Goal: Check status: Check status

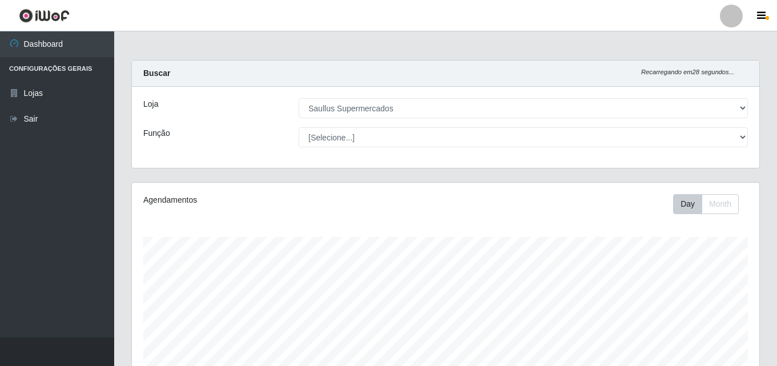
select select "423"
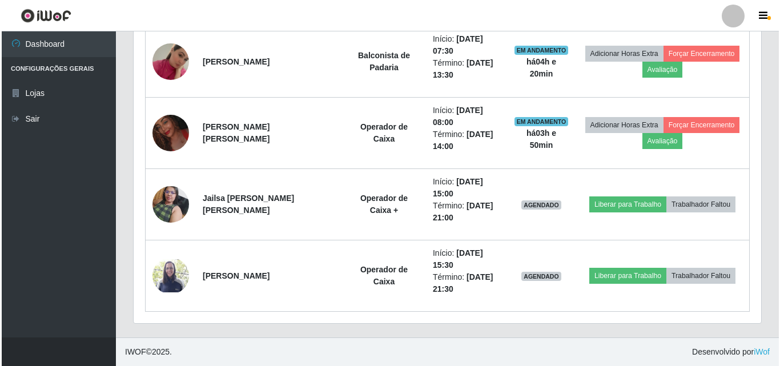
scroll to position [237, 628]
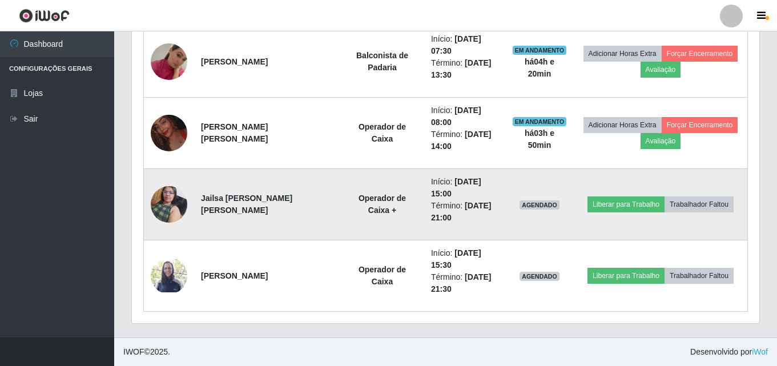
click at [185, 207] on img at bounding box center [169, 204] width 37 height 49
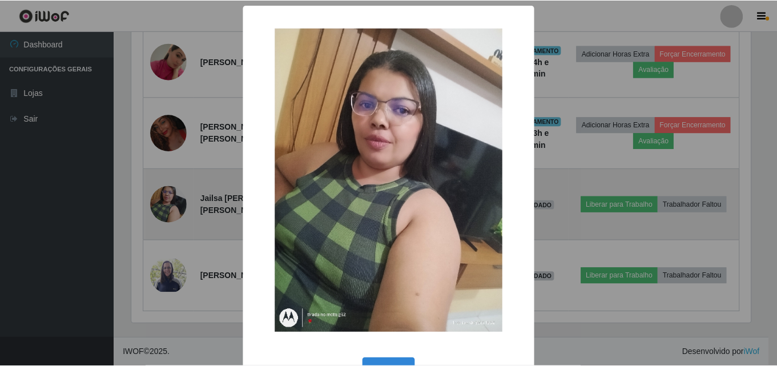
scroll to position [237, 622]
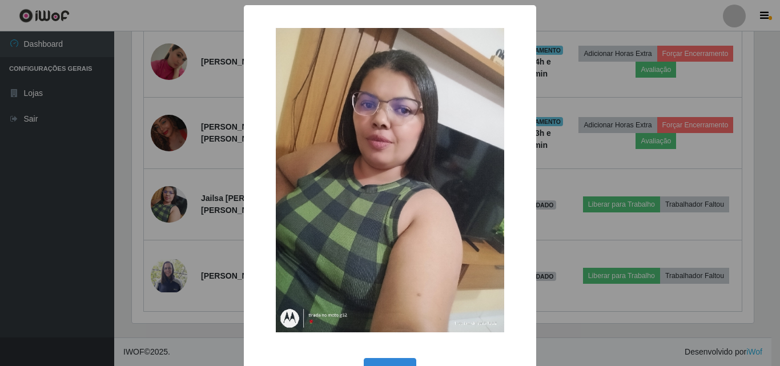
click at [163, 198] on div "× OK Cancel" at bounding box center [390, 183] width 780 height 366
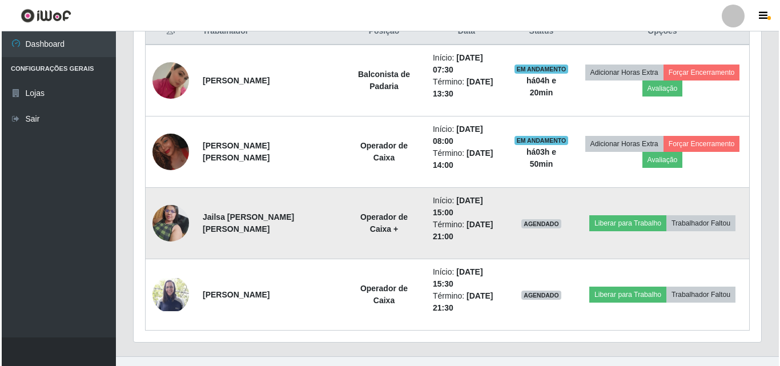
scroll to position [475, 0]
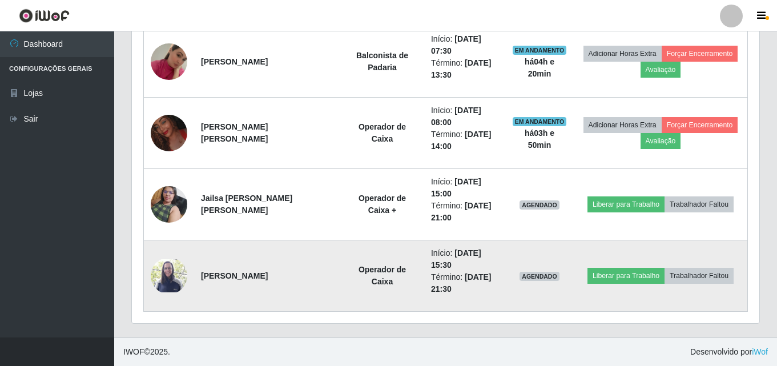
click at [168, 275] on img at bounding box center [169, 276] width 37 height 34
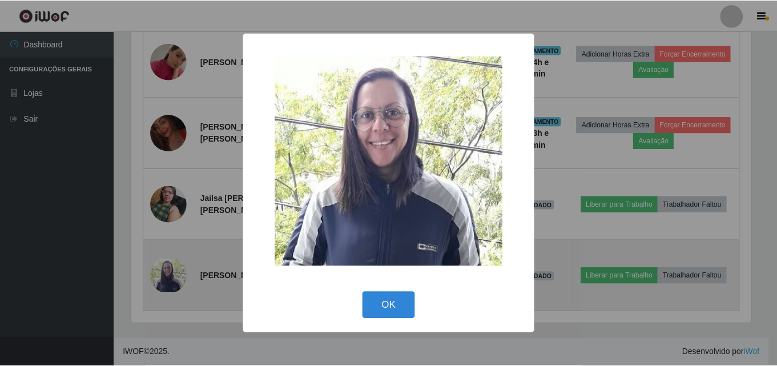
scroll to position [237, 622]
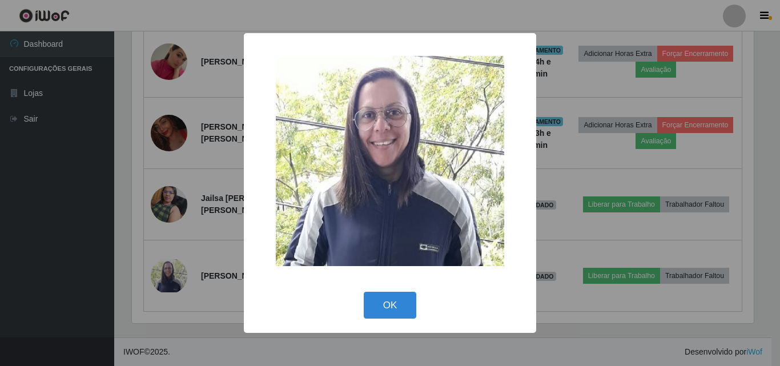
click at [166, 276] on div "× OK Cancel" at bounding box center [390, 183] width 780 height 366
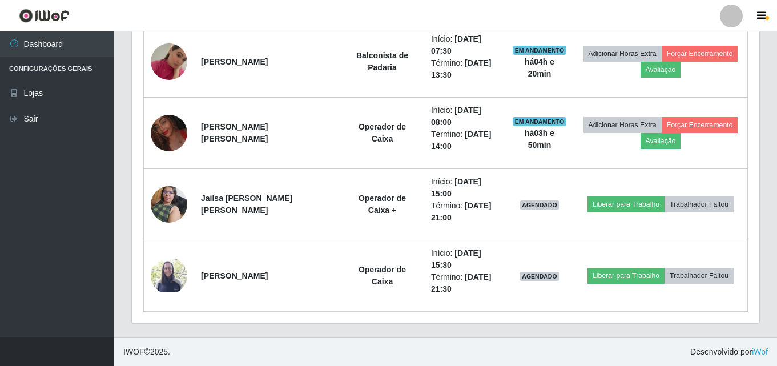
scroll to position [237, 628]
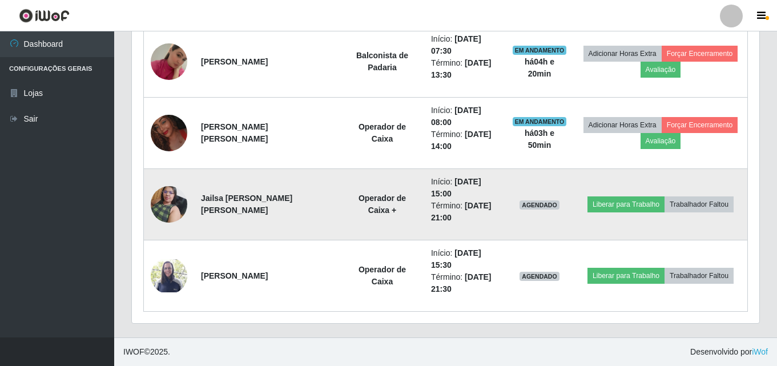
click at [174, 193] on img at bounding box center [169, 204] width 37 height 49
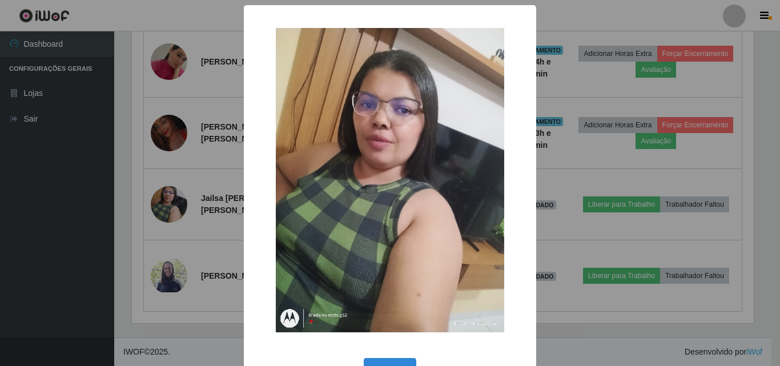
click at [174, 207] on div "× OK Cancel" at bounding box center [390, 183] width 780 height 366
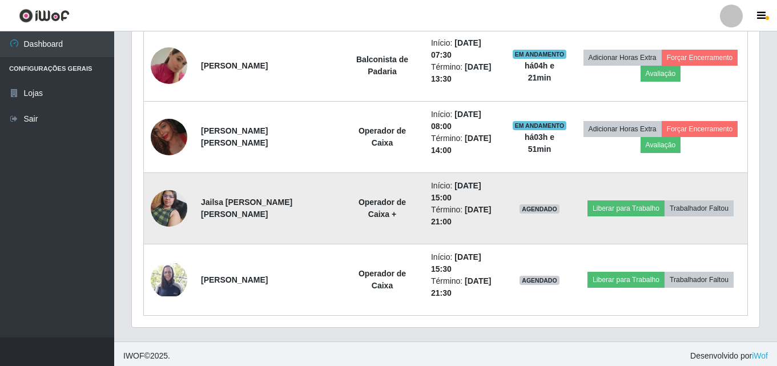
scroll to position [475, 0]
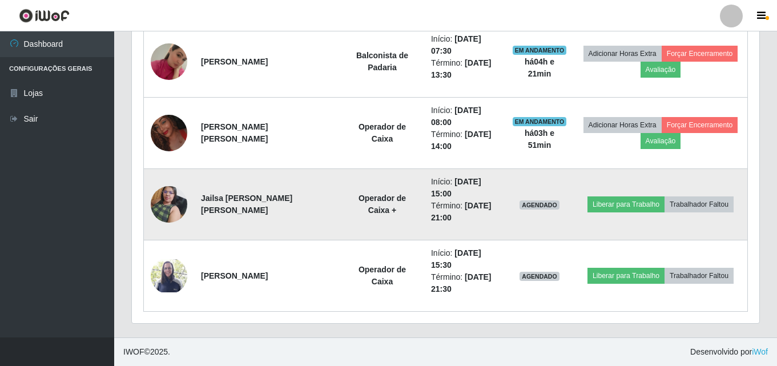
click at [168, 188] on img at bounding box center [169, 204] width 37 height 49
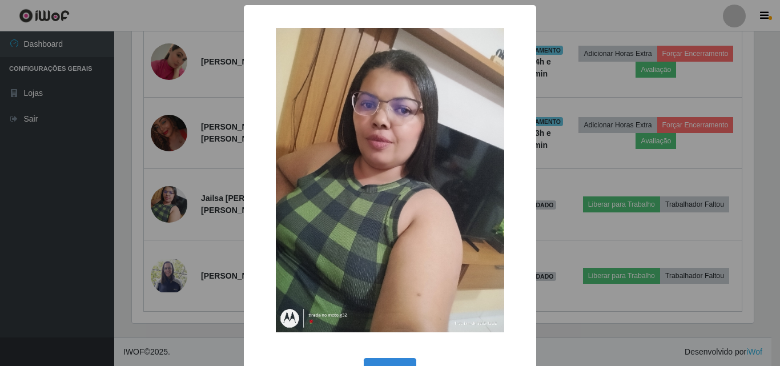
click at [172, 201] on div "× OK Cancel" at bounding box center [390, 183] width 780 height 366
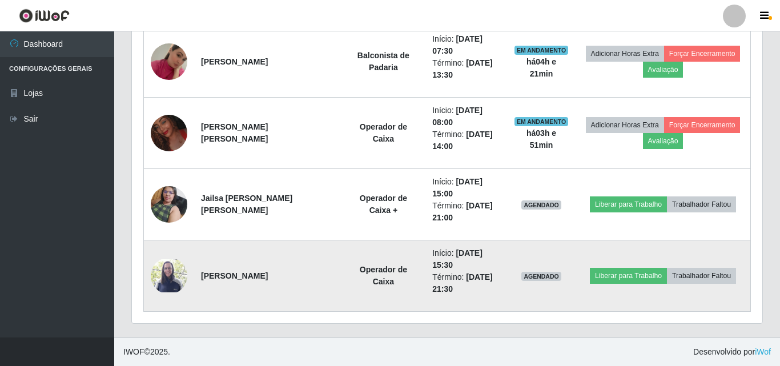
scroll to position [237, 628]
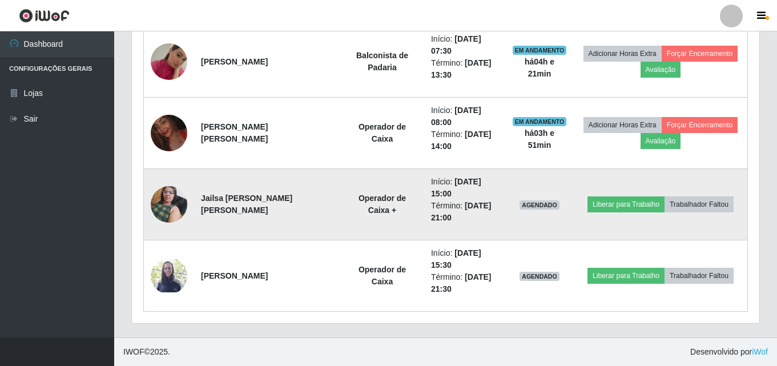
click at [166, 207] on img at bounding box center [169, 204] width 37 height 49
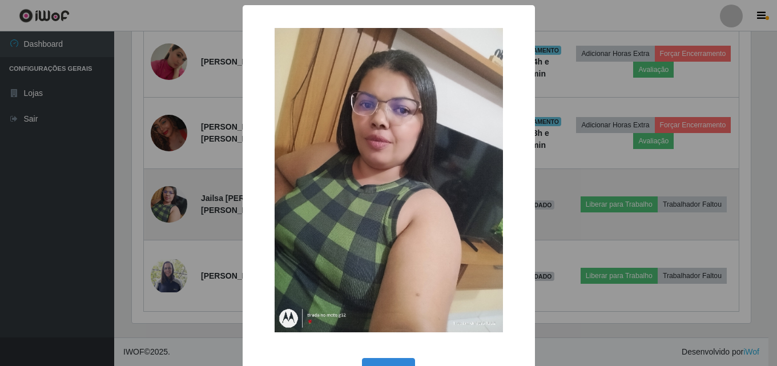
scroll to position [237, 622]
click at [166, 207] on div "× OK Cancel" at bounding box center [390, 183] width 780 height 366
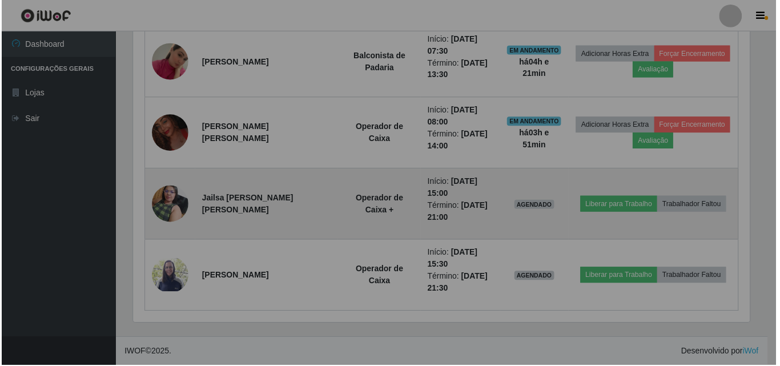
scroll to position [237, 628]
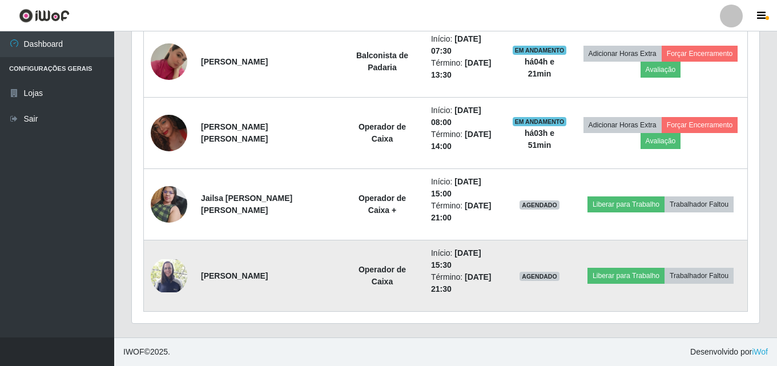
click at [163, 279] on img at bounding box center [169, 276] width 37 height 34
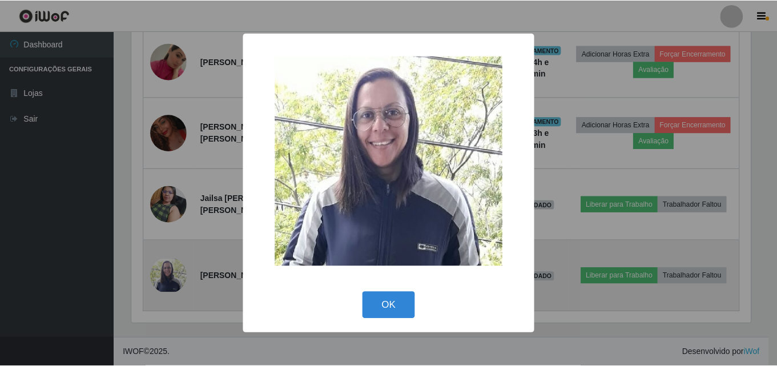
scroll to position [237, 622]
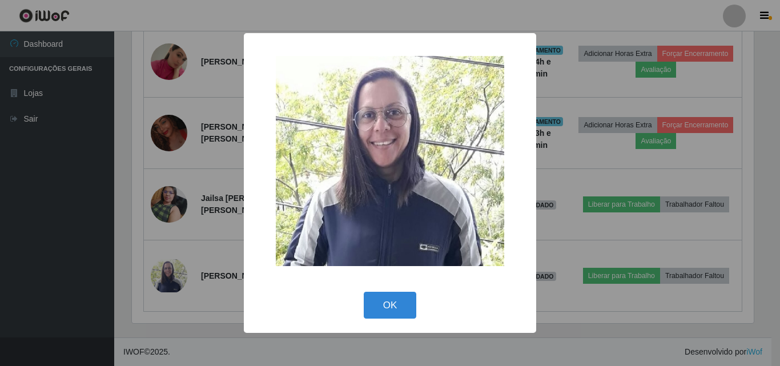
click at [164, 264] on div "× OK Cancel" at bounding box center [390, 183] width 780 height 366
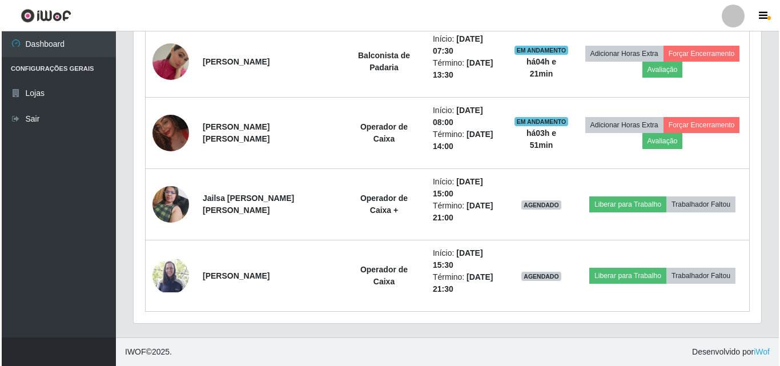
scroll to position [0, 0]
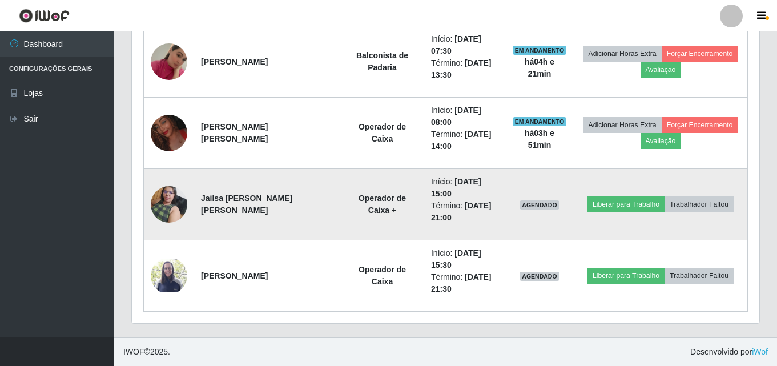
click at [174, 199] on img at bounding box center [169, 204] width 37 height 49
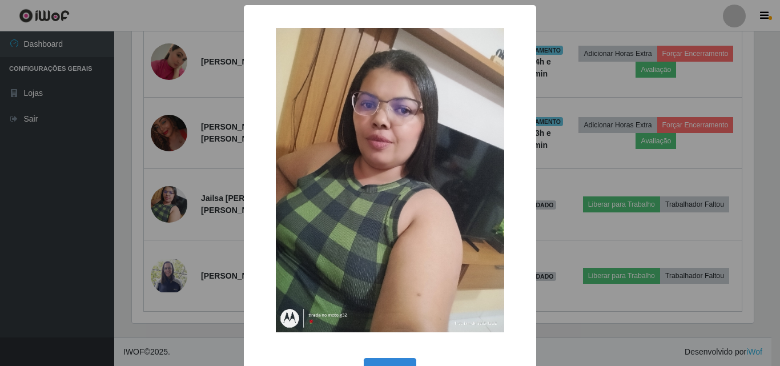
click at [175, 199] on div "× OK Cancel" at bounding box center [390, 183] width 780 height 366
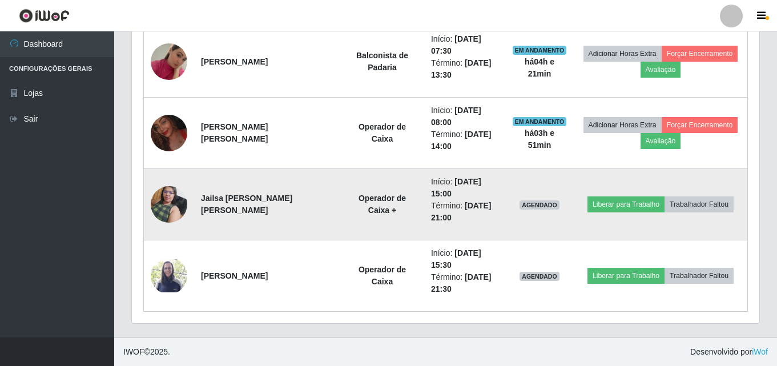
click at [158, 206] on img at bounding box center [169, 204] width 37 height 49
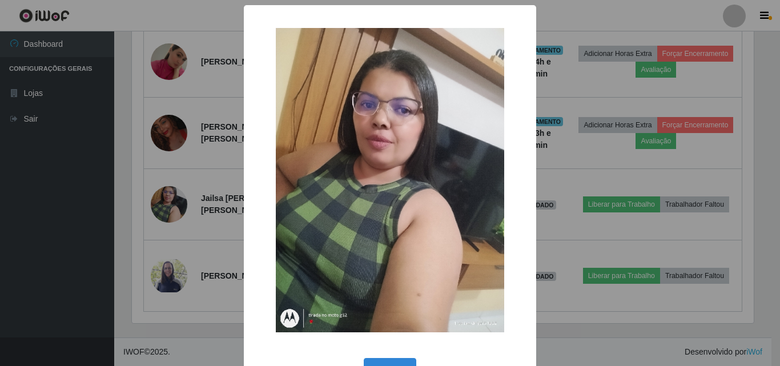
click at [172, 270] on div "× OK Cancel" at bounding box center [390, 183] width 780 height 366
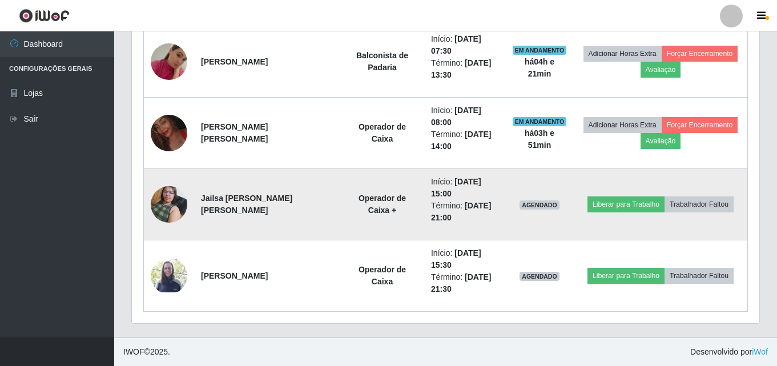
click at [174, 201] on img at bounding box center [169, 204] width 37 height 49
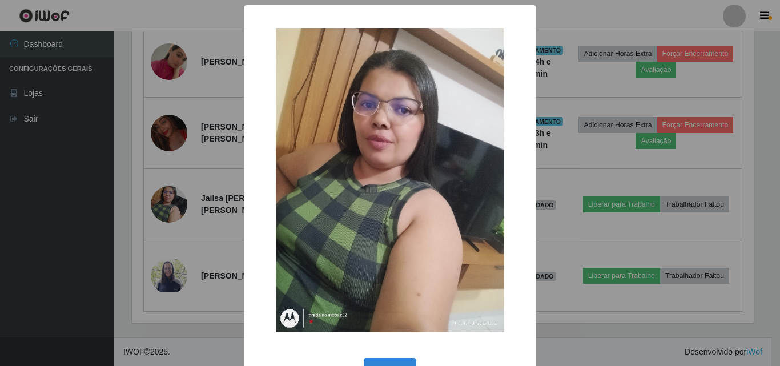
click at [164, 275] on div "× OK Cancel" at bounding box center [390, 183] width 780 height 366
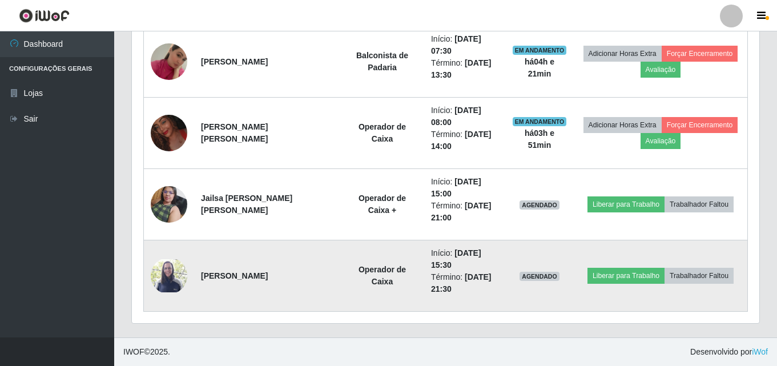
click at [168, 273] on img at bounding box center [169, 276] width 37 height 34
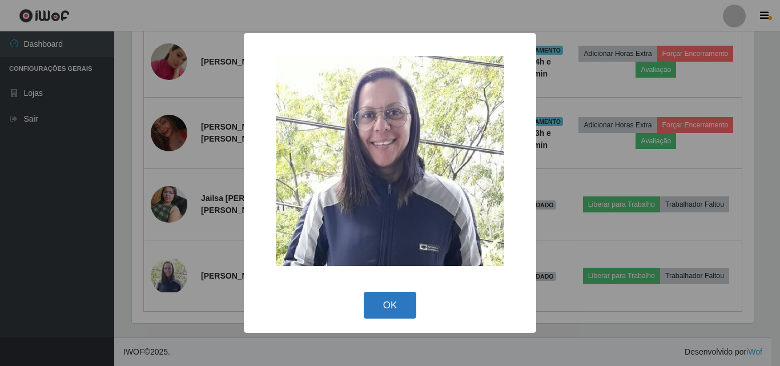
click at [407, 308] on button "OK" at bounding box center [390, 305] width 53 height 27
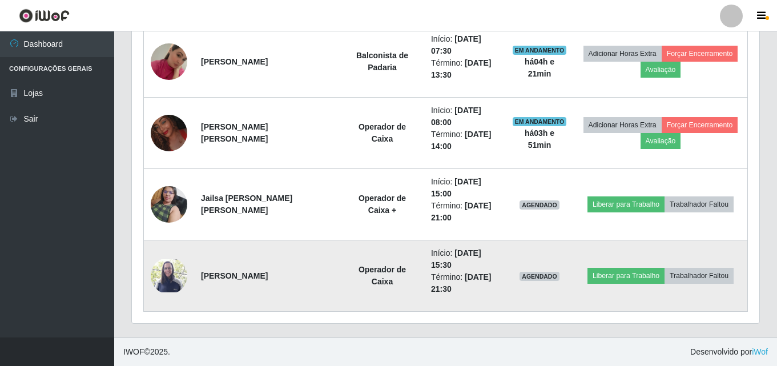
click at [170, 265] on img at bounding box center [169, 276] width 37 height 34
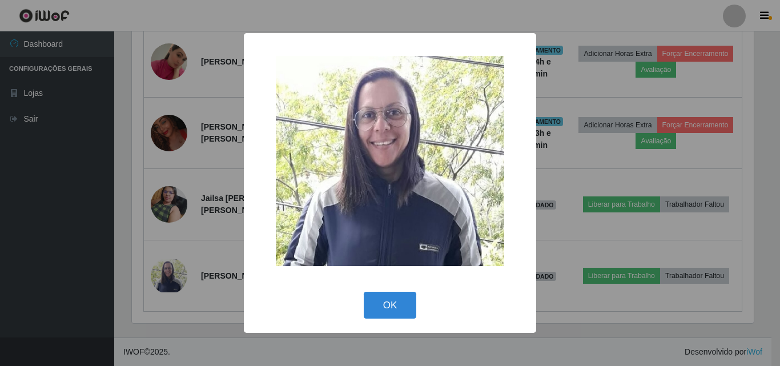
click at [168, 268] on div "× OK Cancel" at bounding box center [390, 183] width 780 height 366
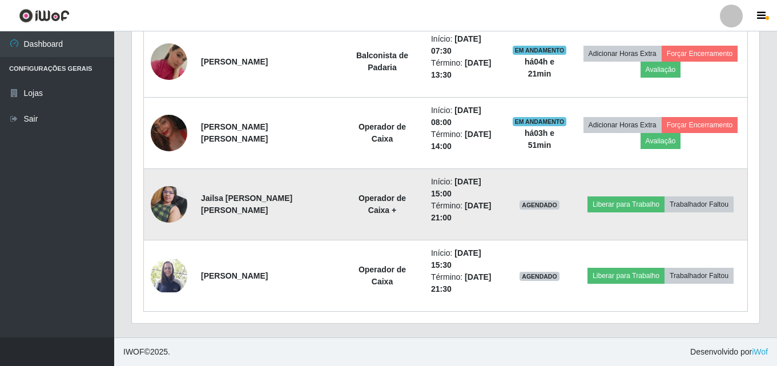
click at [174, 197] on img at bounding box center [169, 204] width 37 height 49
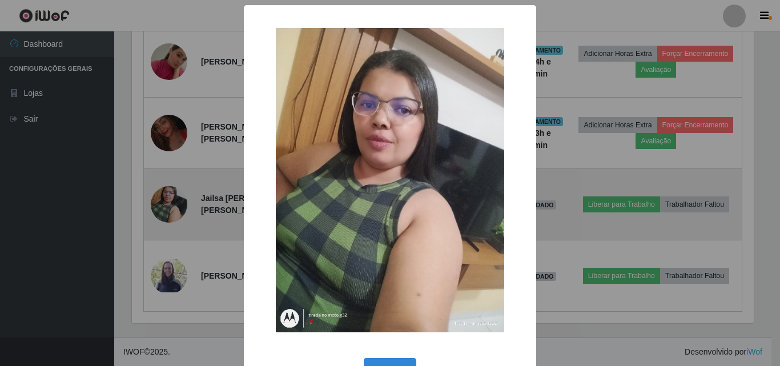
click at [174, 197] on div "× OK Cancel" at bounding box center [390, 183] width 780 height 366
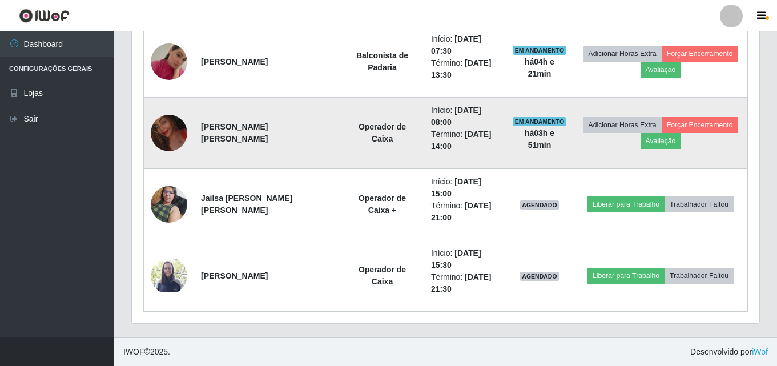
click at [175, 131] on img at bounding box center [169, 133] width 37 height 47
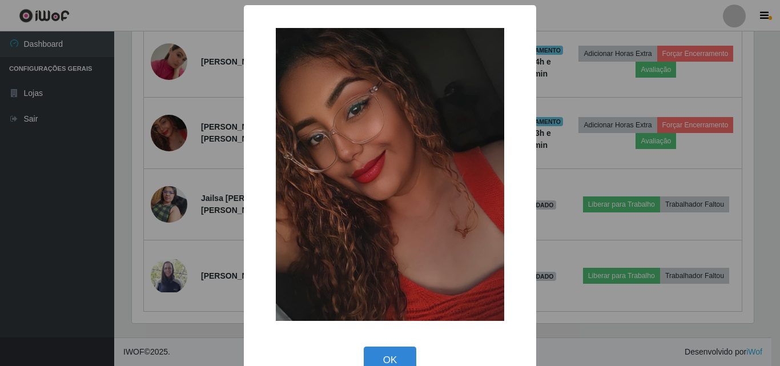
click at [170, 216] on div "× OK Cancel" at bounding box center [390, 183] width 780 height 366
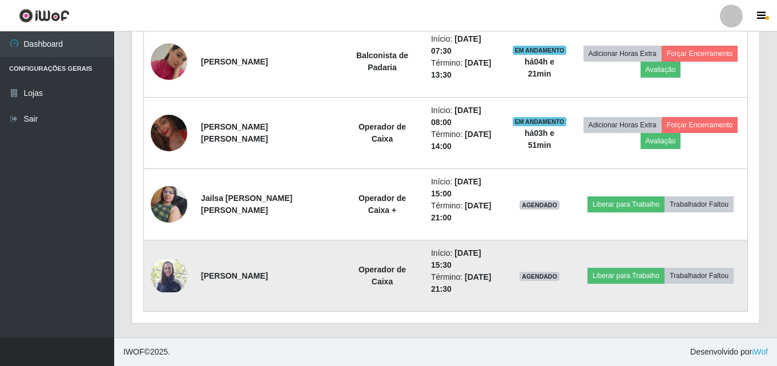
click at [175, 270] on img at bounding box center [169, 276] width 37 height 34
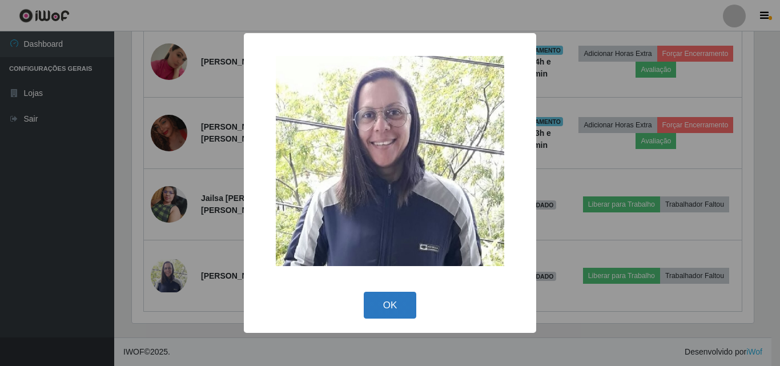
click at [374, 303] on button "OK" at bounding box center [390, 305] width 53 height 27
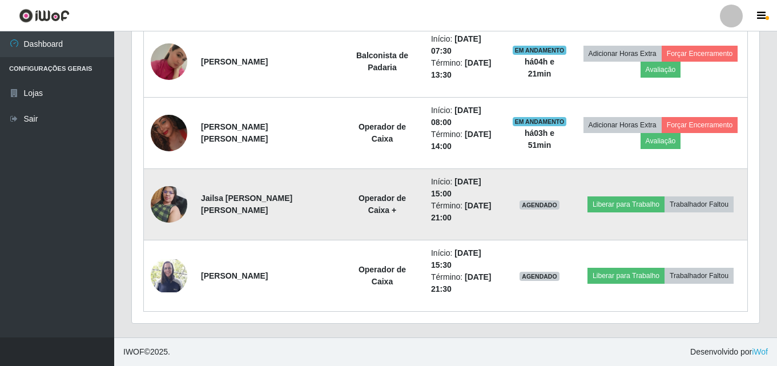
click at [159, 210] on img at bounding box center [169, 204] width 37 height 49
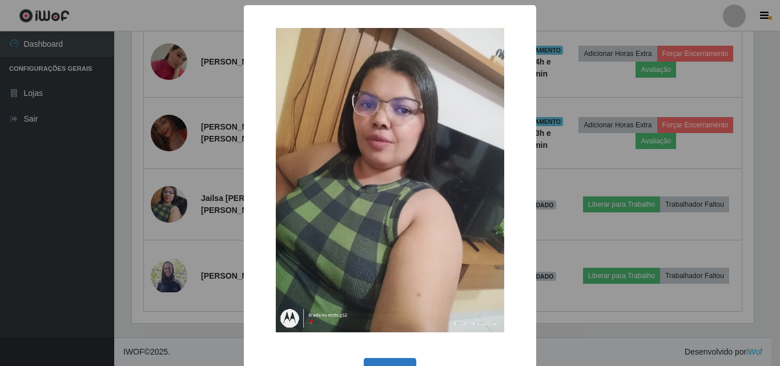
click at [411, 362] on button "OK" at bounding box center [390, 371] width 53 height 27
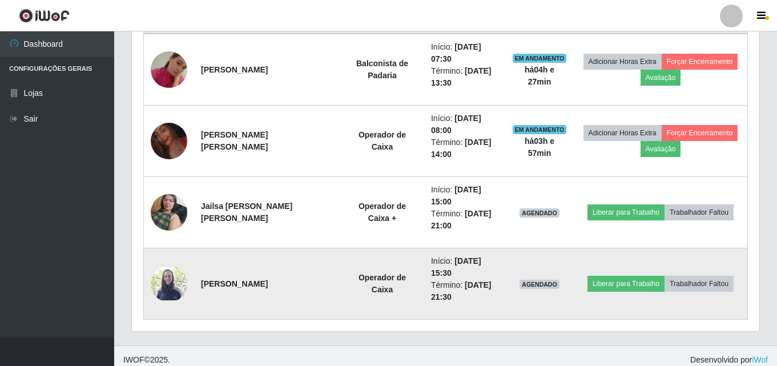
scroll to position [475, 0]
